Goal: Transaction & Acquisition: Purchase product/service

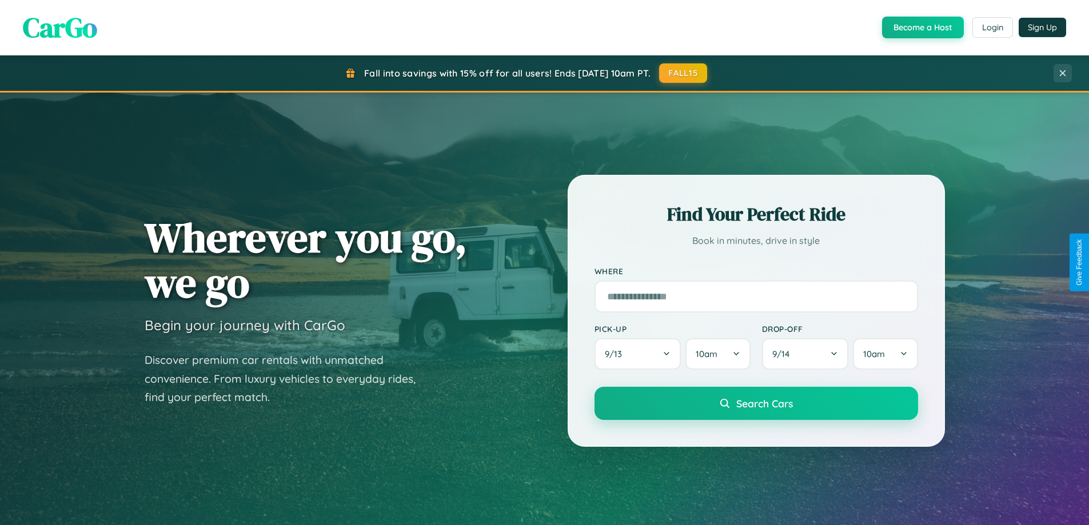
scroll to position [787, 0]
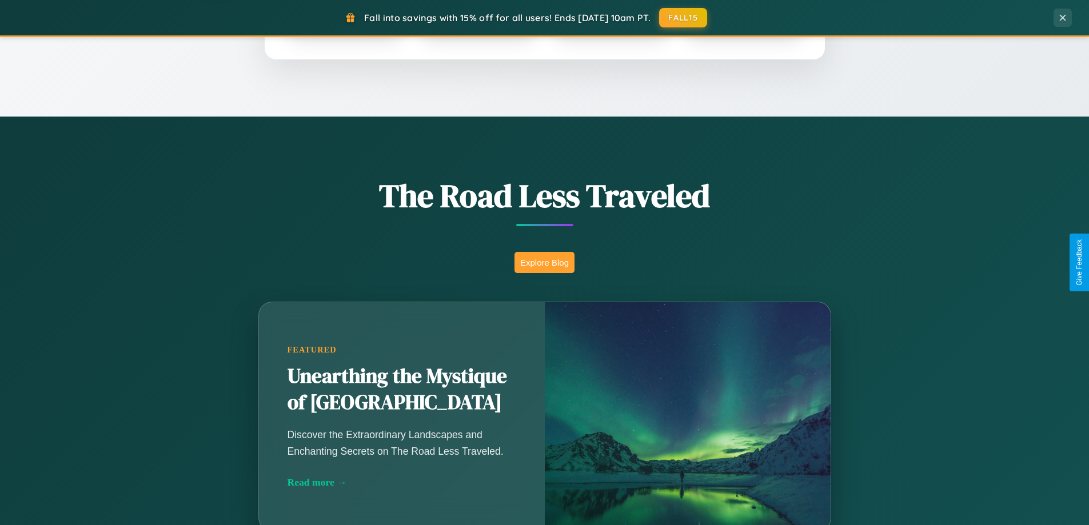
click at [544, 262] on button "Explore Blog" at bounding box center [545, 262] width 60 height 21
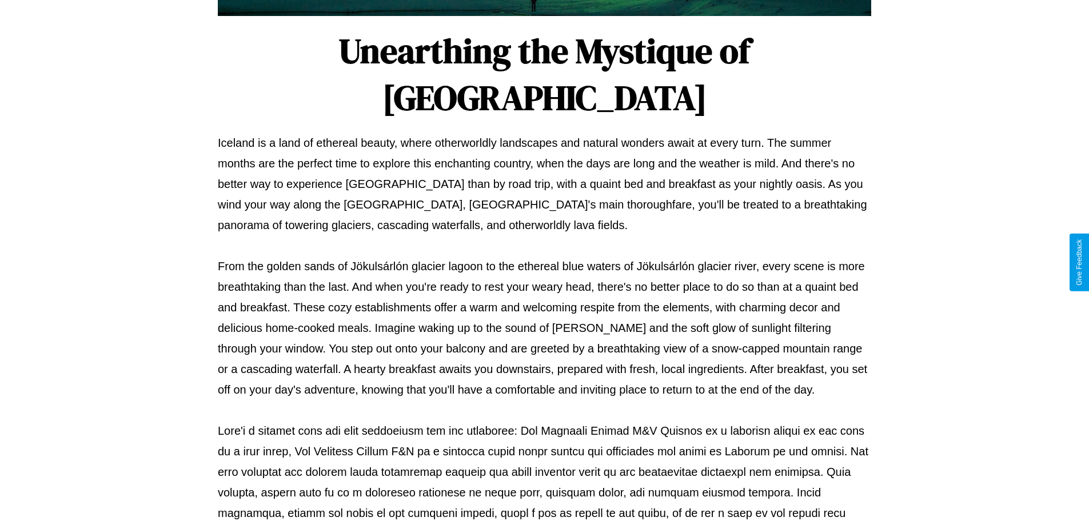
scroll to position [370, 0]
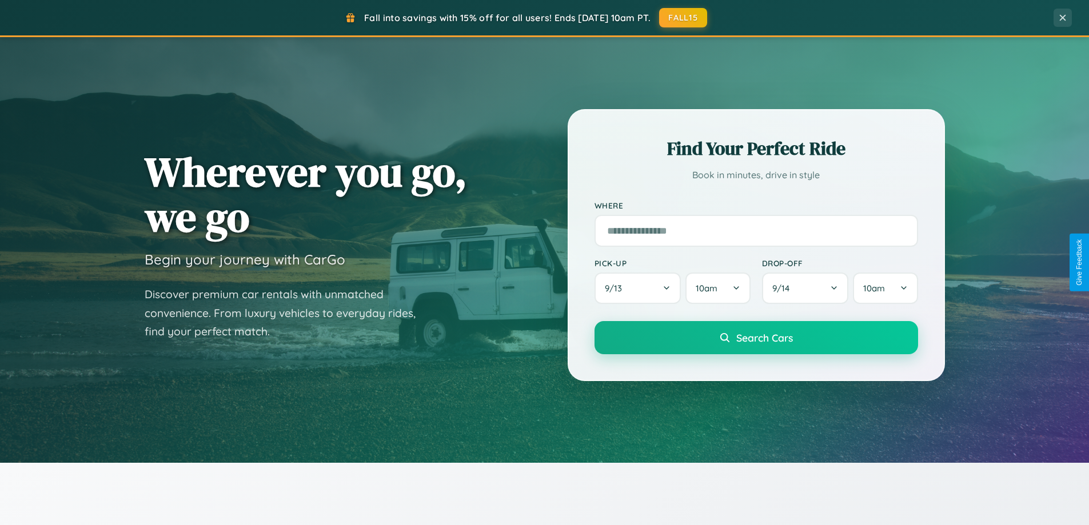
scroll to position [34, 0]
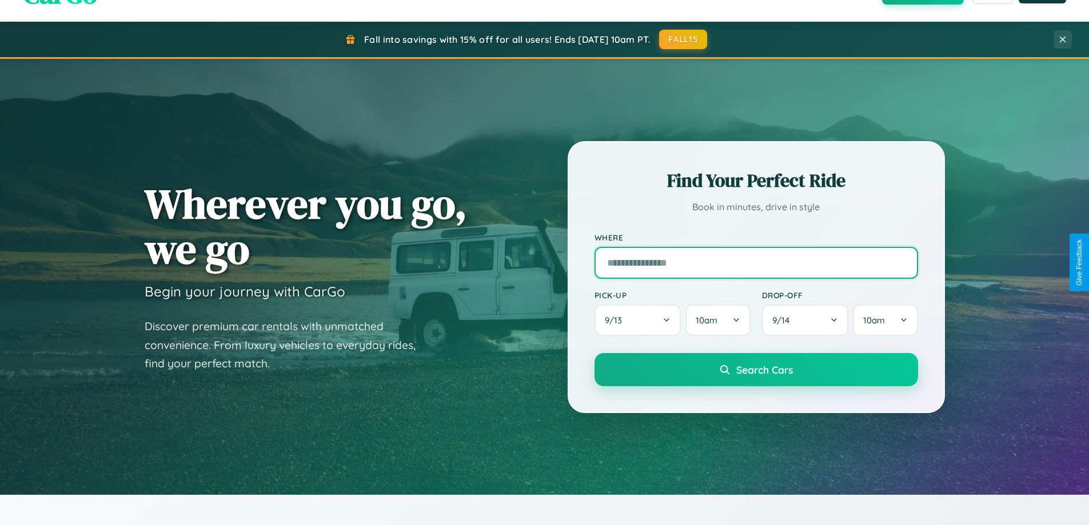
click at [756, 262] on input "text" at bounding box center [757, 263] width 324 height 32
type input "*******"
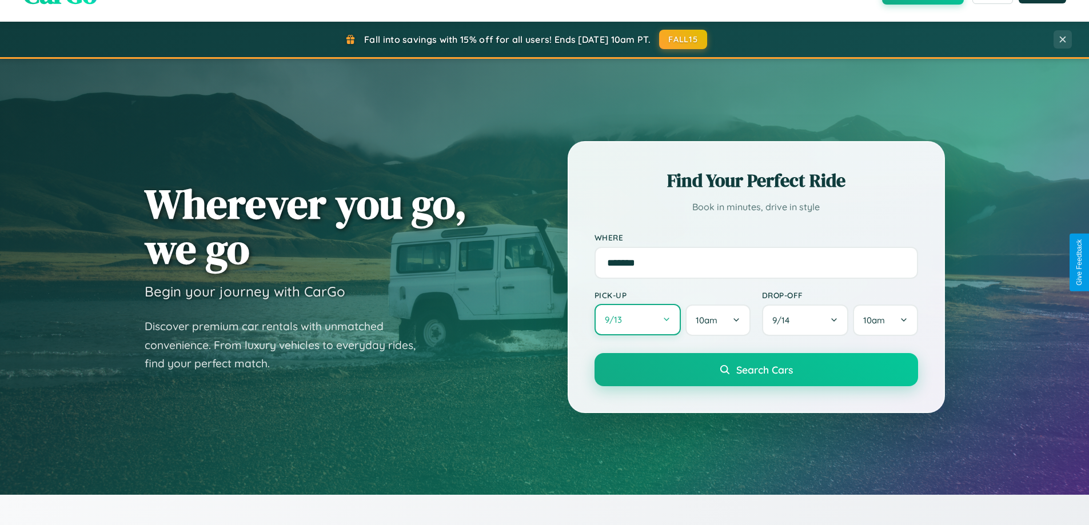
click at [637, 320] on button "9 / 13" at bounding box center [638, 319] width 87 height 31
select select "*"
select select "****"
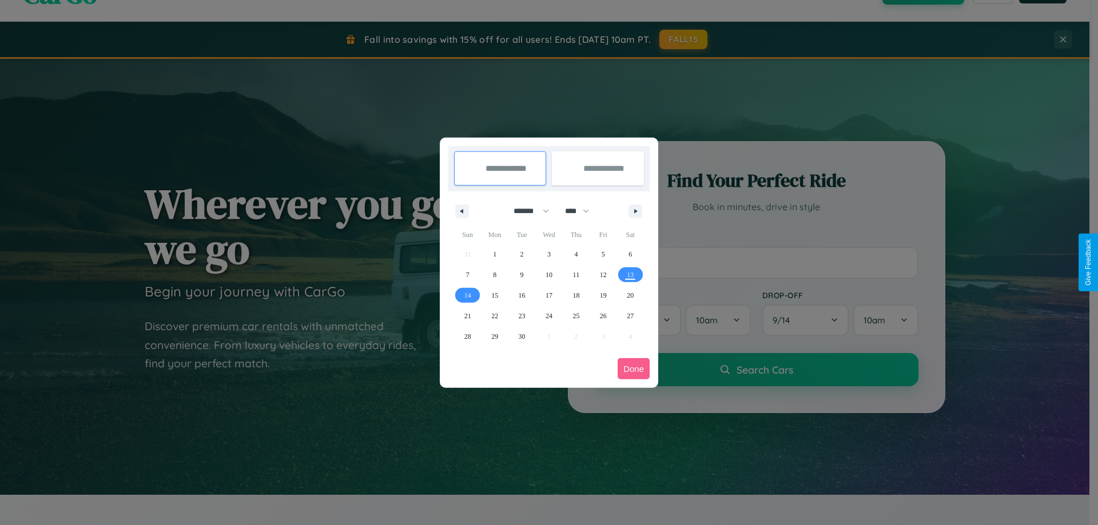
drag, startPoint x: 526, startPoint y: 211, endPoint x: 549, endPoint y: 229, distance: 29.3
click at [526, 211] on select "******* ******** ***** ***** *** **** **** ****** ********* ******* ******** **…" at bounding box center [529, 211] width 49 height 19
select select "*"
drag, startPoint x: 582, startPoint y: 211, endPoint x: 549, endPoint y: 229, distance: 37.9
click at [582, 211] on select "**** **** **** **** **** **** **** **** **** **** **** **** **** **** **** ****…" at bounding box center [576, 211] width 34 height 19
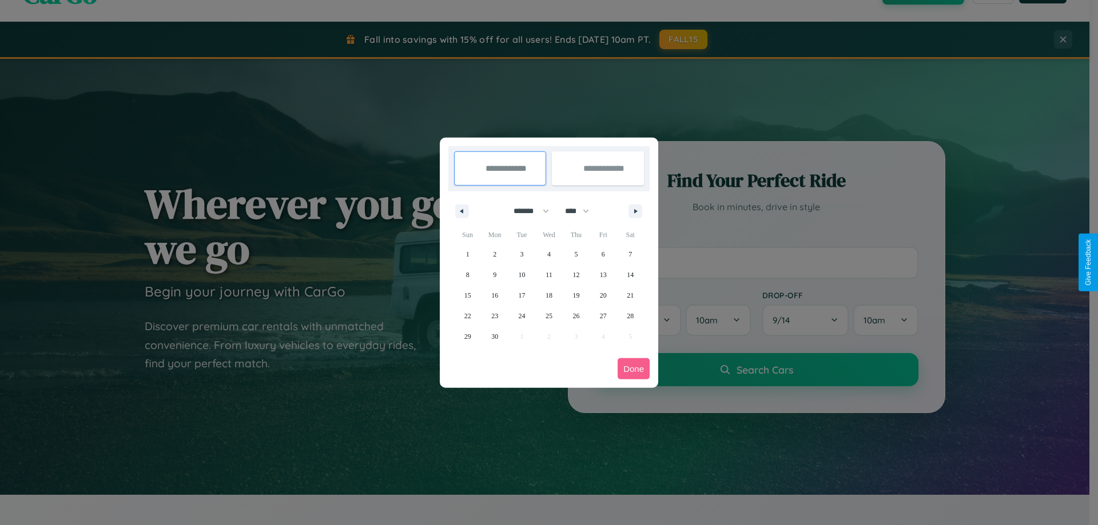
select select "****"
click at [467, 316] on span "21" at bounding box center [467, 316] width 7 height 21
type input "**********"
click at [576, 316] on span "25" at bounding box center [575, 316] width 7 height 21
type input "**********"
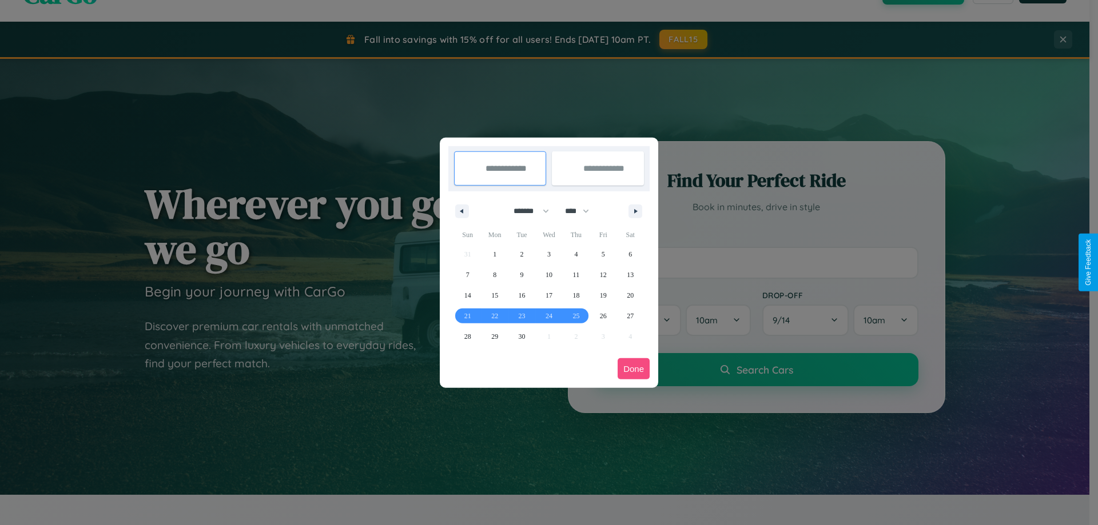
click at [633, 369] on button "Done" at bounding box center [633, 368] width 32 height 21
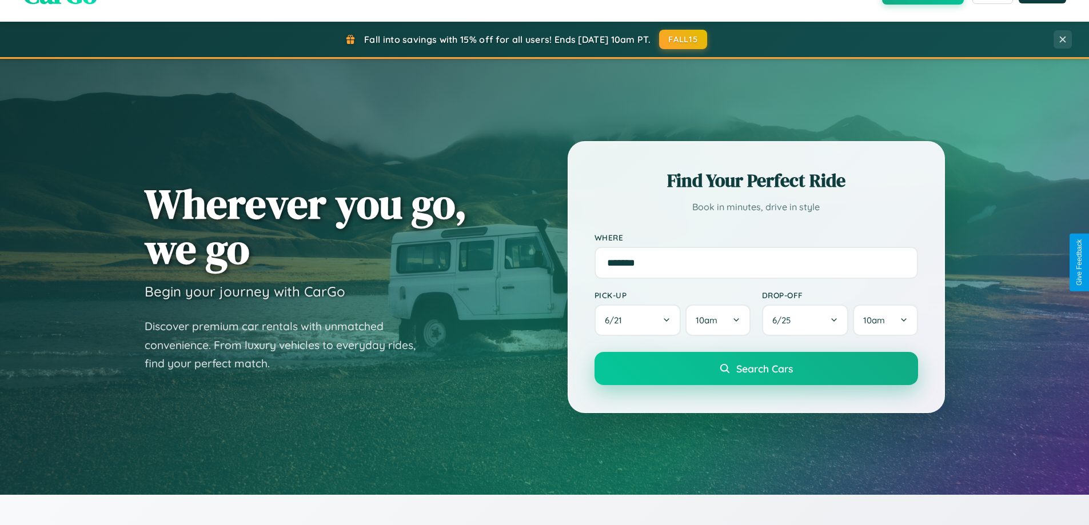
click at [756, 369] on span "Search Cars" at bounding box center [764, 368] width 57 height 13
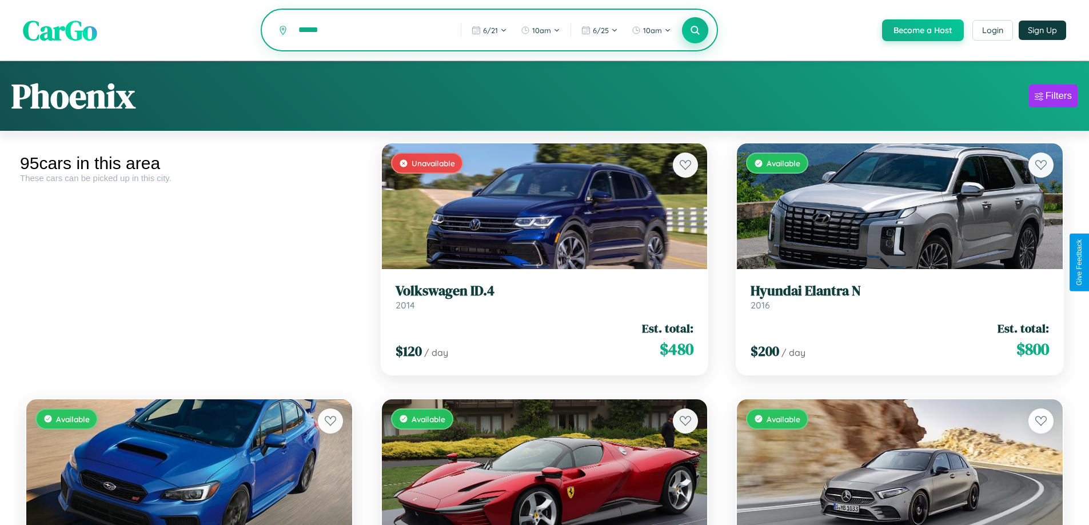
type input "******"
click at [695, 31] on icon at bounding box center [695, 30] width 11 height 11
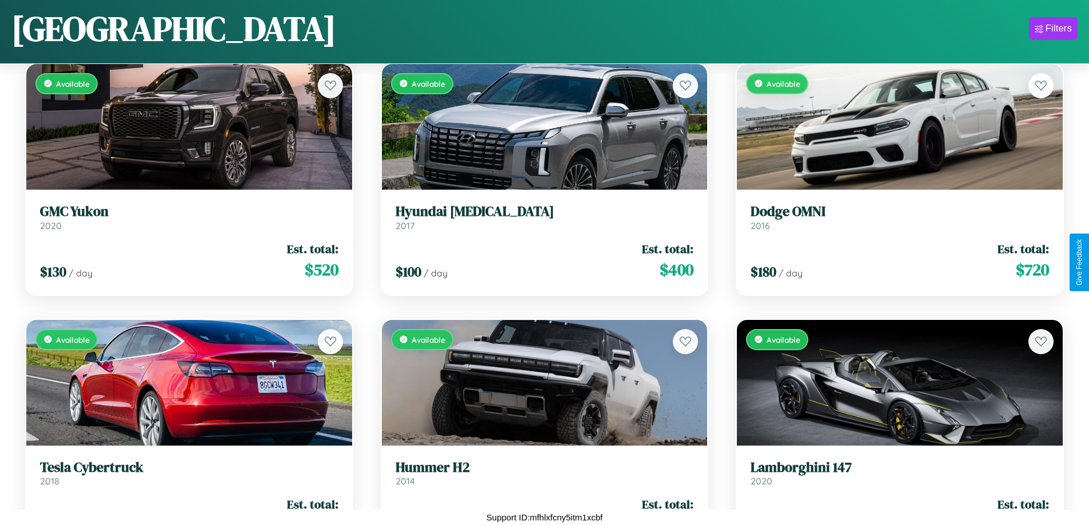
scroll to position [929, 0]
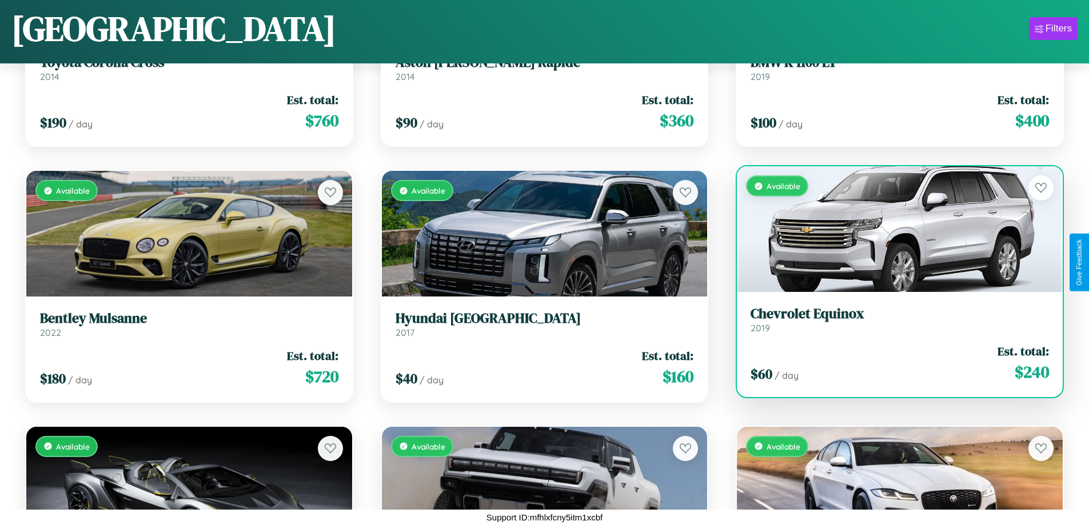
click at [892, 323] on link "Chevrolet Equinox 2019" at bounding box center [900, 320] width 298 height 28
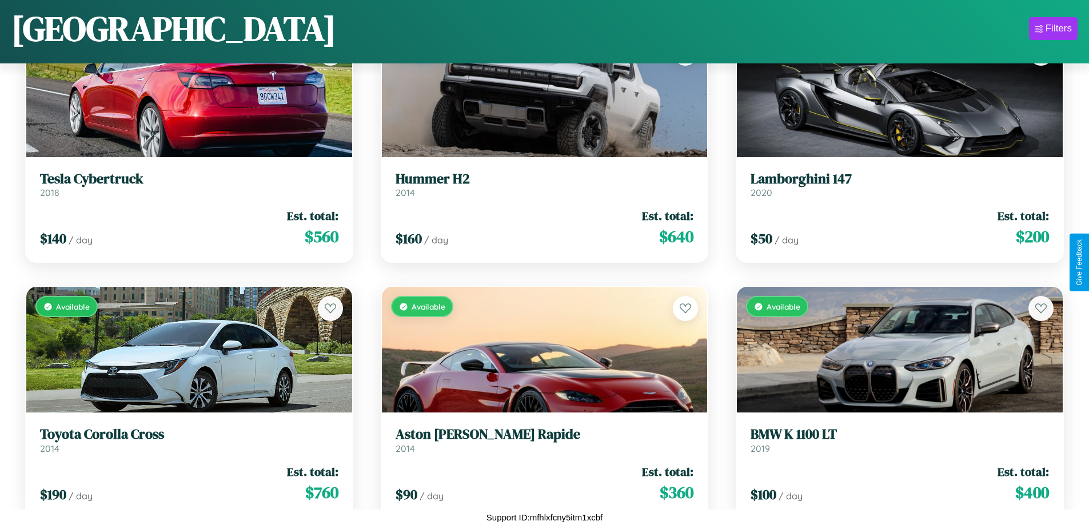
scroll to position [161, 0]
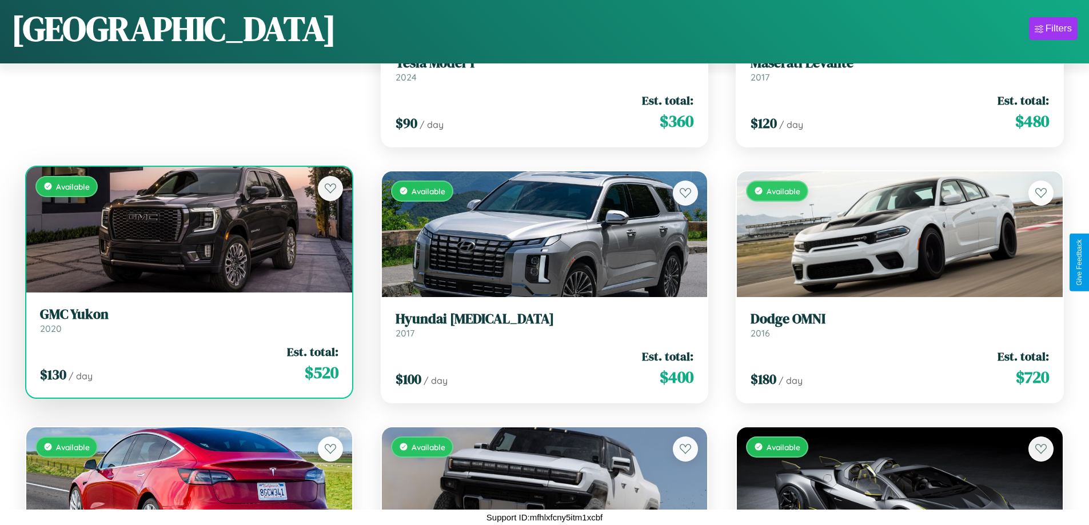
click at [188, 320] on h3 "GMC Yukon" at bounding box center [189, 314] width 298 height 17
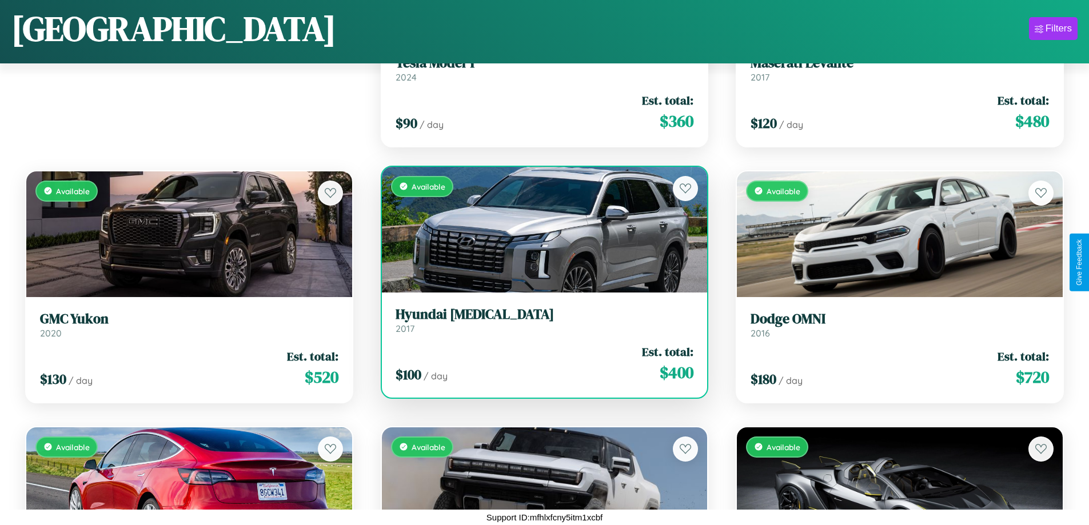
scroll to position [0, 0]
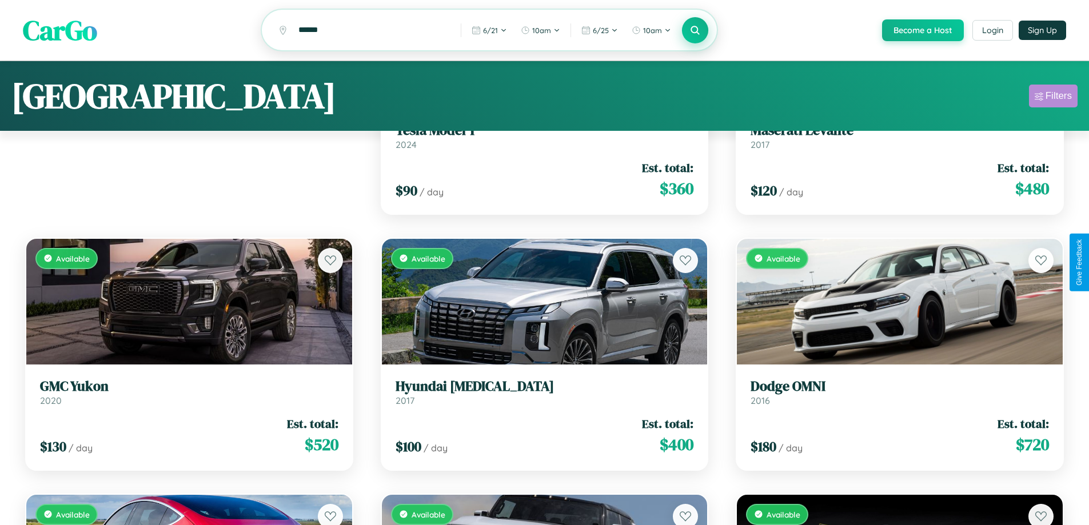
click at [1053, 98] on div "Filters" at bounding box center [1059, 95] width 26 height 11
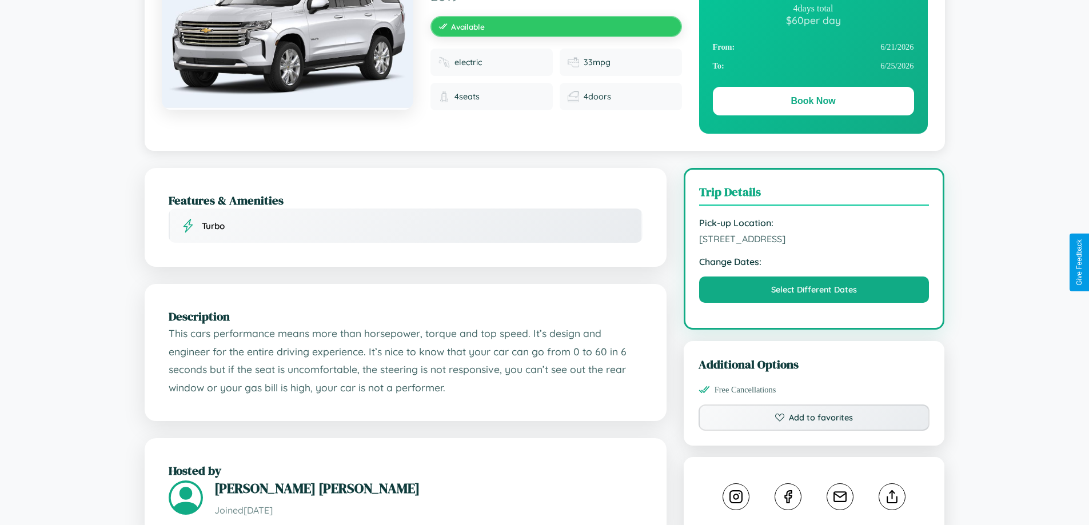
scroll to position [297, 0]
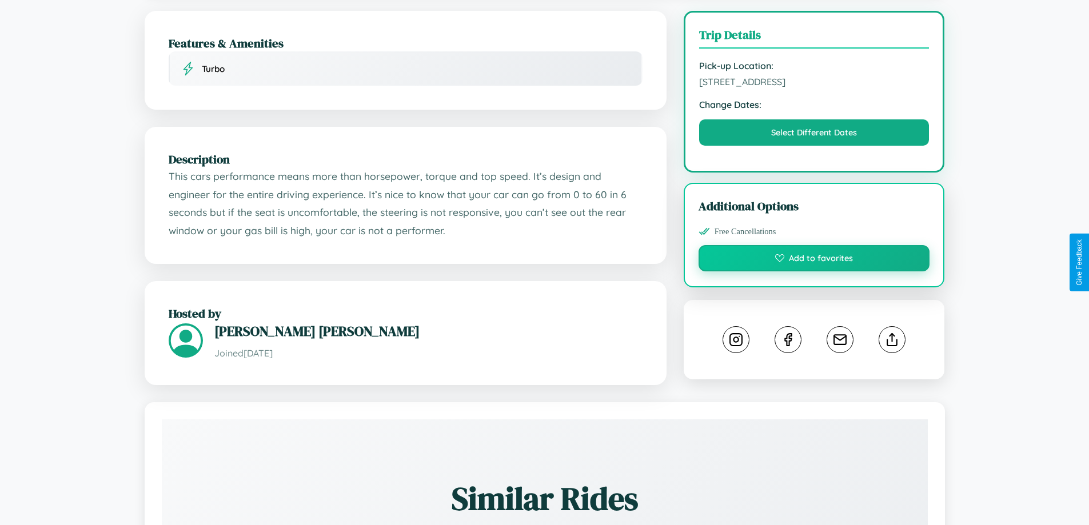
click at [814, 260] on button "Add to favorites" at bounding box center [815, 258] width 232 height 26
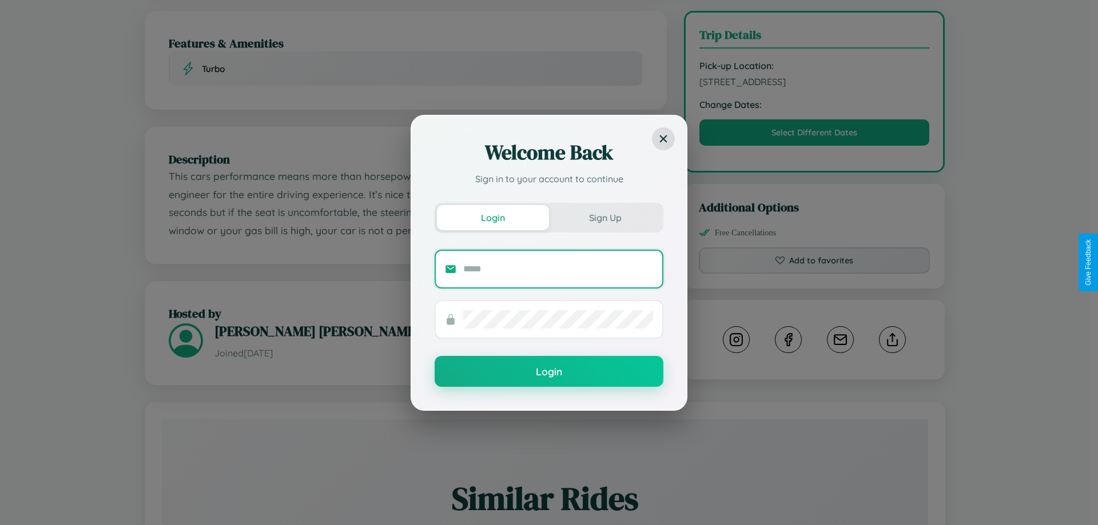
click at [558, 269] on input "text" at bounding box center [558, 269] width 190 height 18
type input "**********"
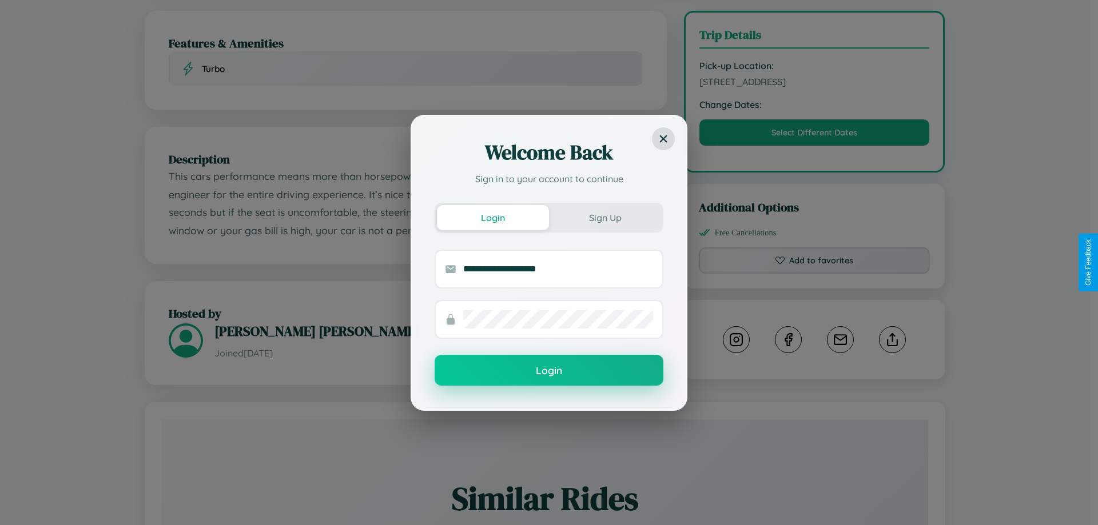
click at [549, 371] on button "Login" at bounding box center [549, 370] width 229 height 31
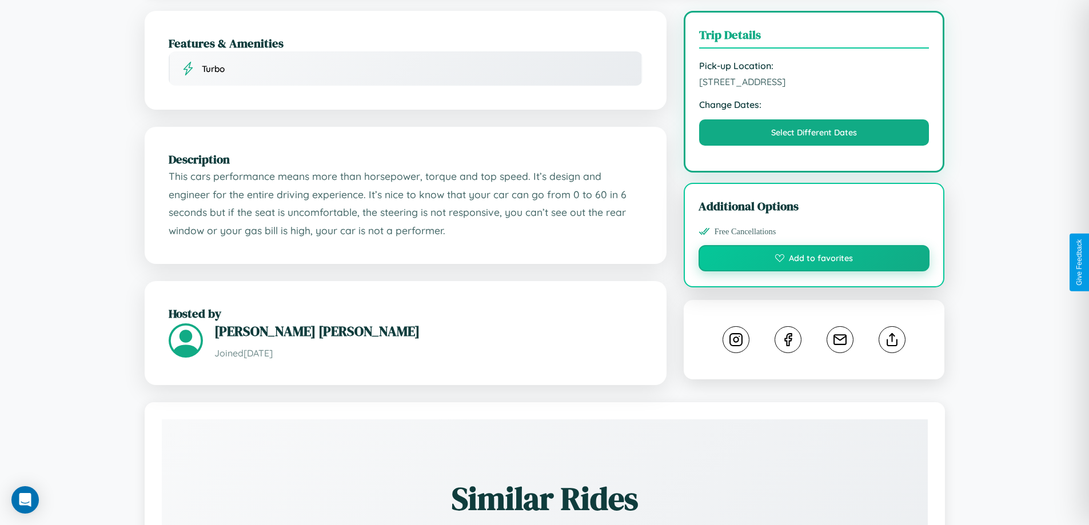
click at [814, 260] on button "Add to favorites" at bounding box center [815, 258] width 232 height 26
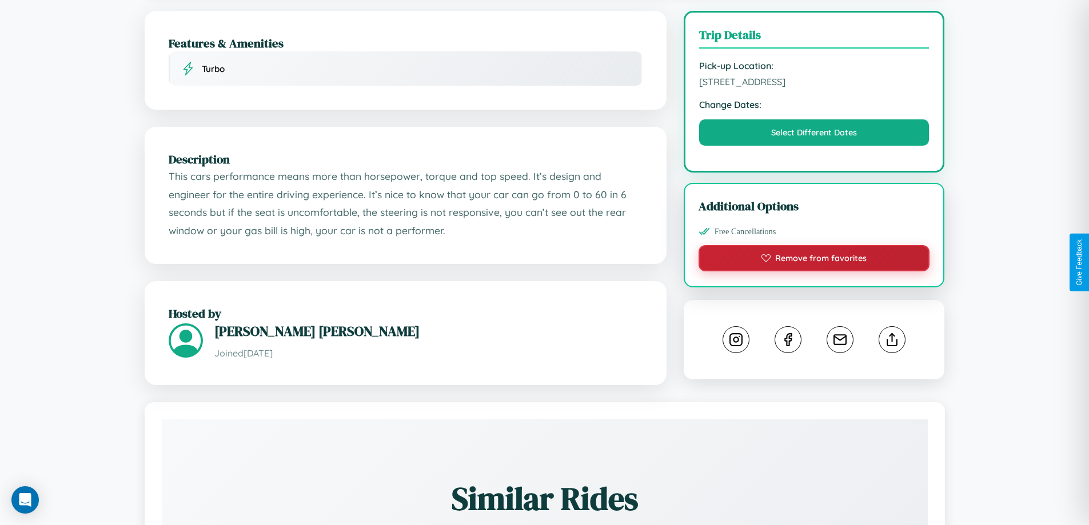
scroll to position [376, 0]
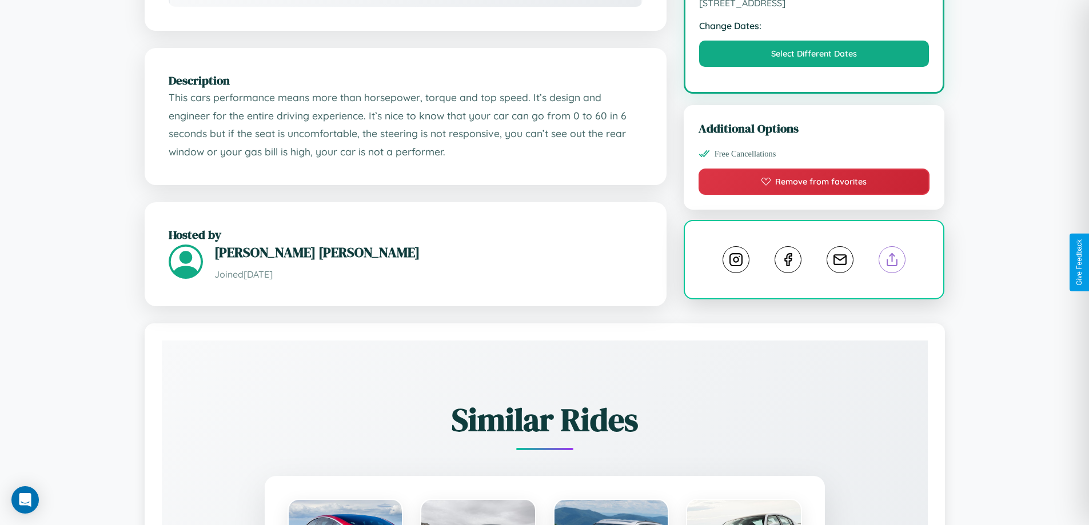
click at [892, 261] on line at bounding box center [892, 258] width 0 height 8
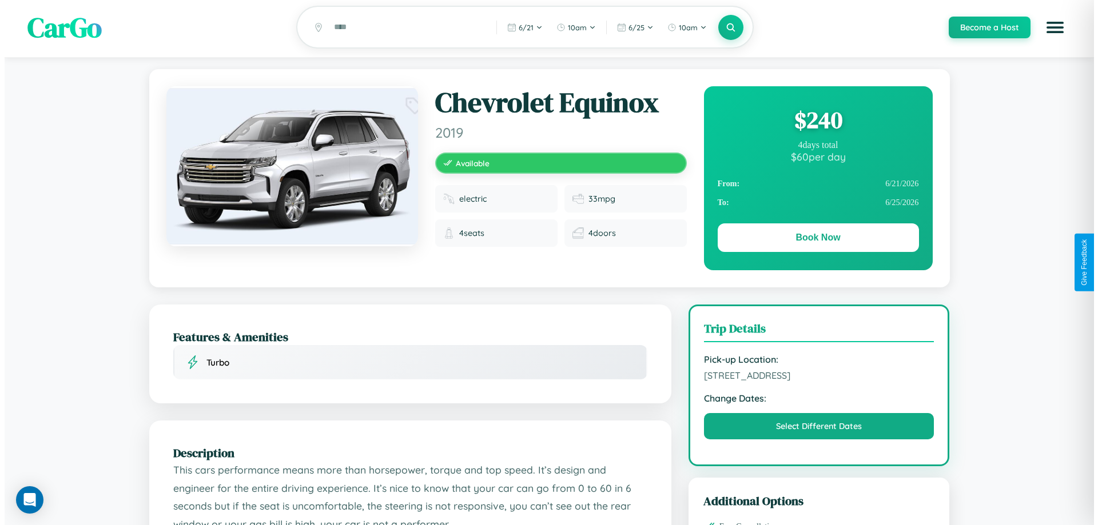
scroll to position [0, 0]
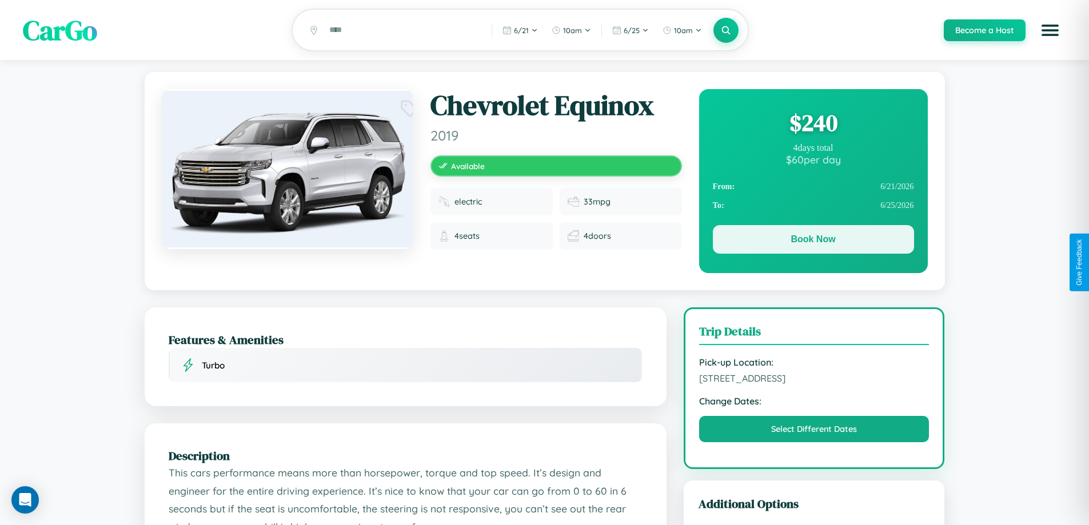
click at [813, 242] on button "Book Now" at bounding box center [813, 239] width 201 height 29
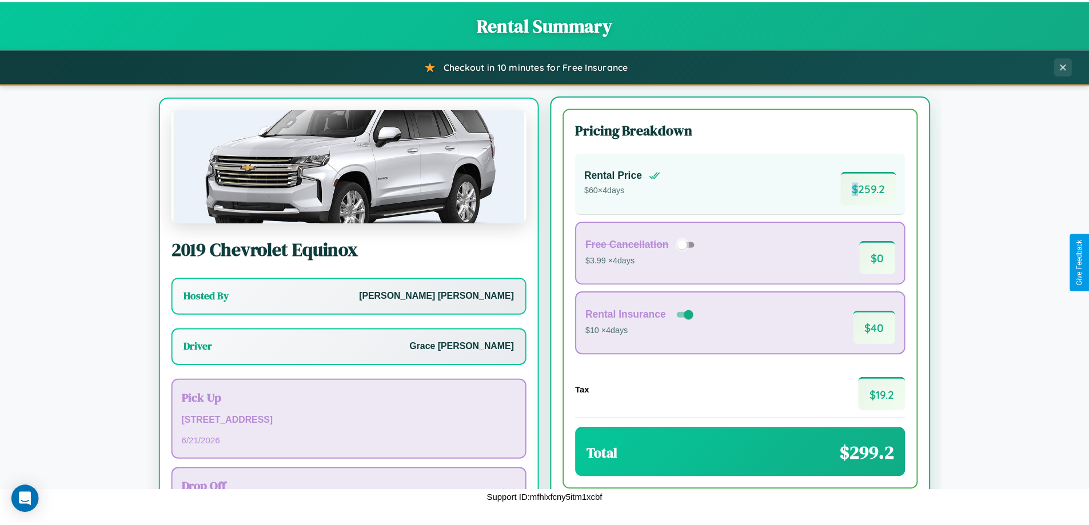
scroll to position [53, 0]
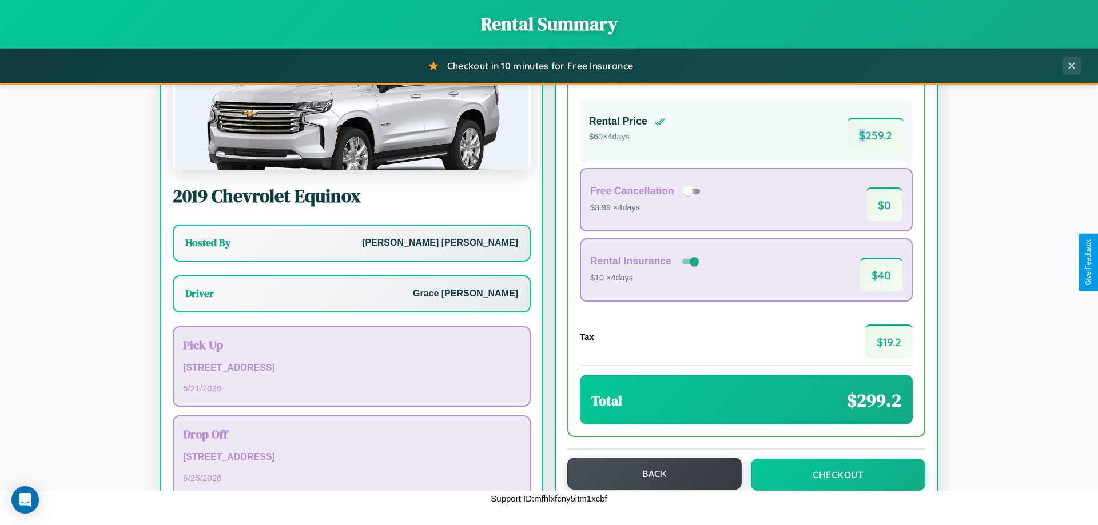
click at [649, 474] on button "Back" at bounding box center [654, 474] width 174 height 32
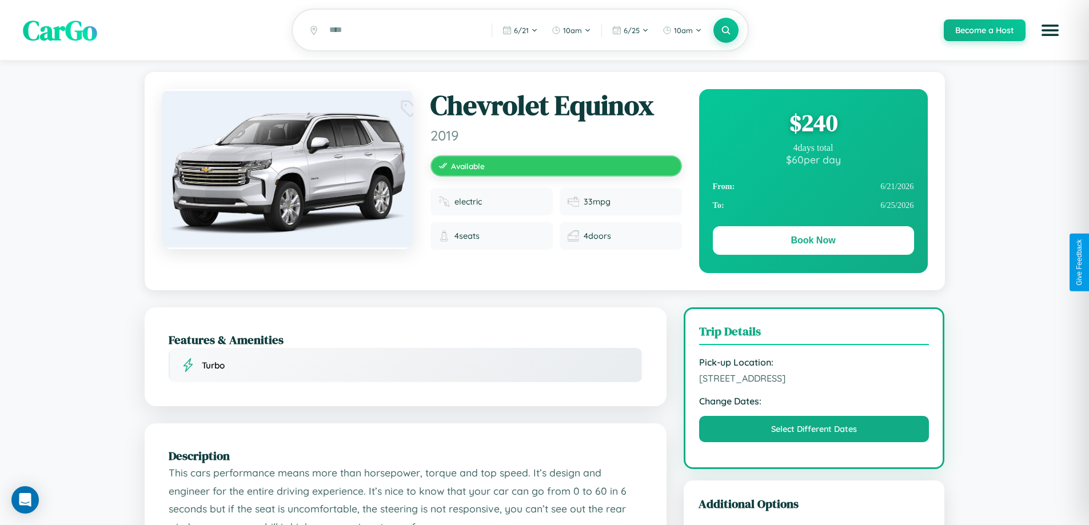
scroll to position [492, 0]
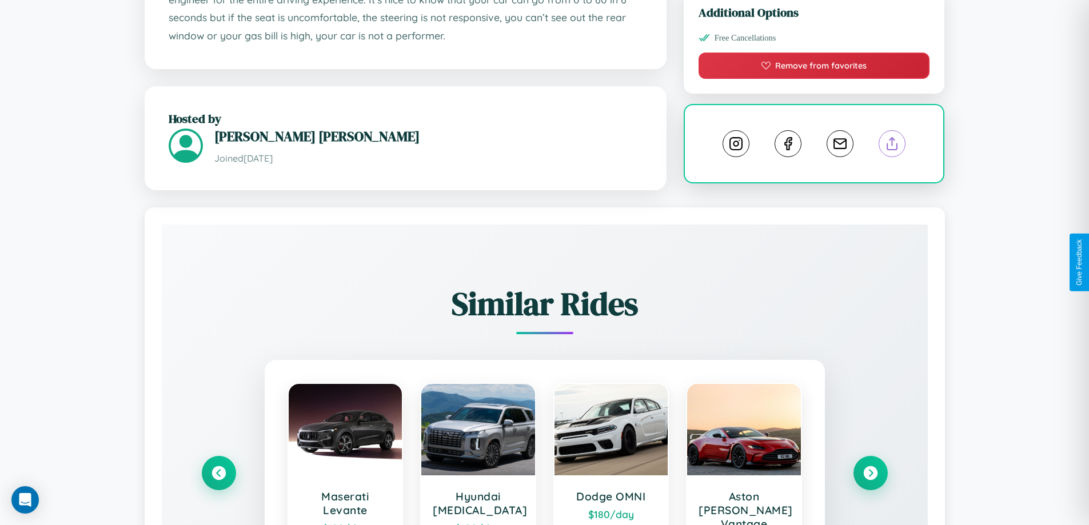
click at [892, 146] on line at bounding box center [892, 142] width 0 height 8
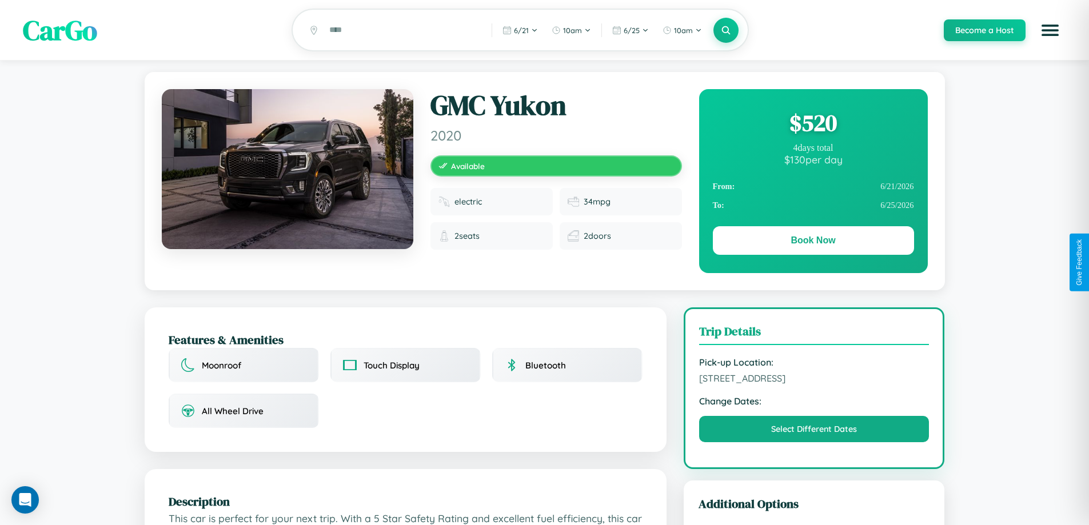
scroll to position [492, 0]
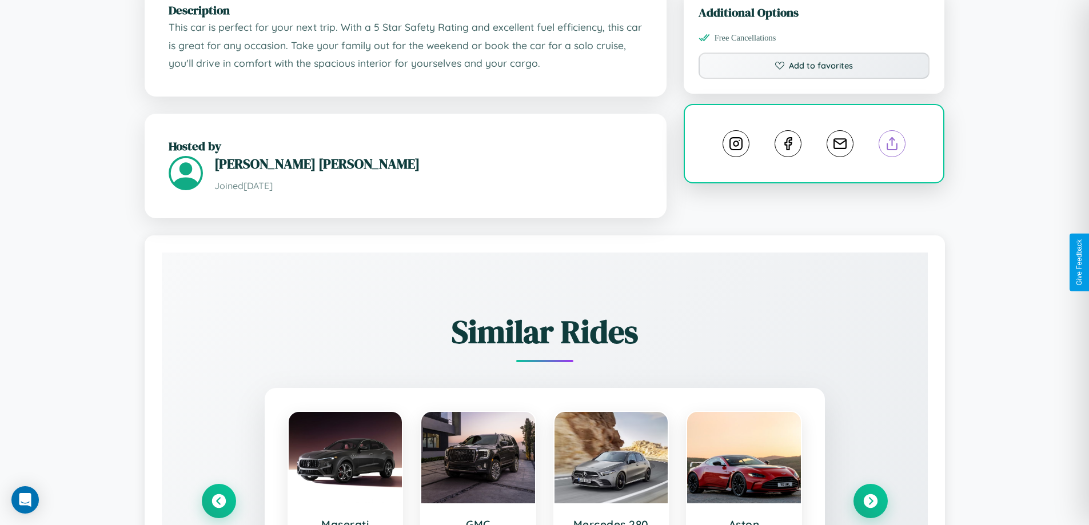
click at [892, 146] on line at bounding box center [892, 142] width 0 height 8
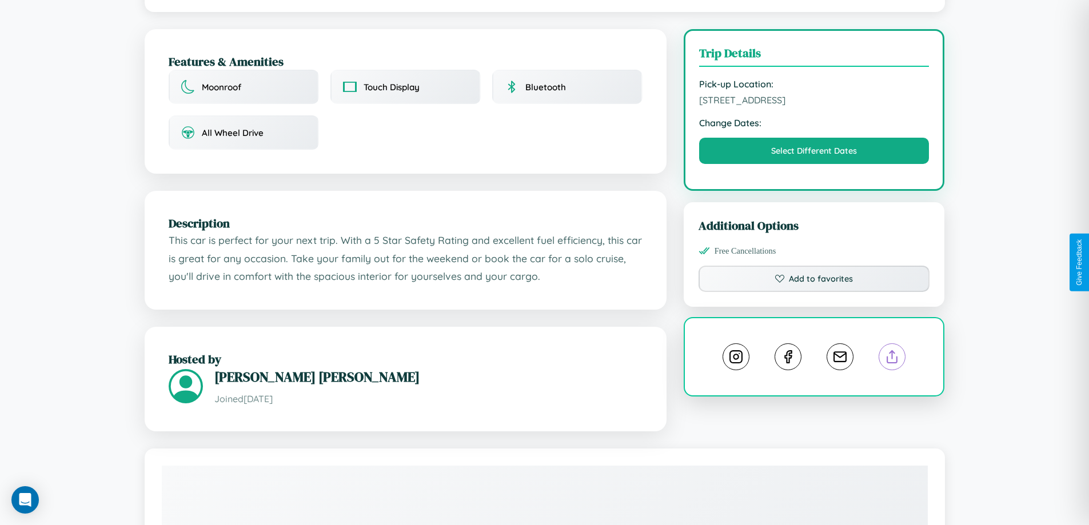
scroll to position [276, 0]
